Goal: Navigation & Orientation: Find specific page/section

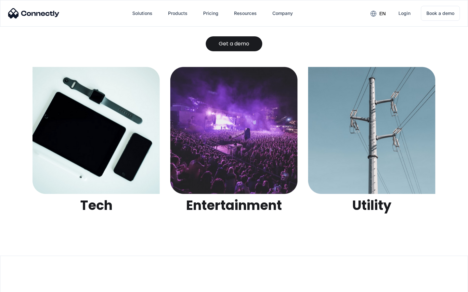
scroll to position [2049, 0]
